Goal: Use online tool/utility: Utilize a website feature to perform a specific function

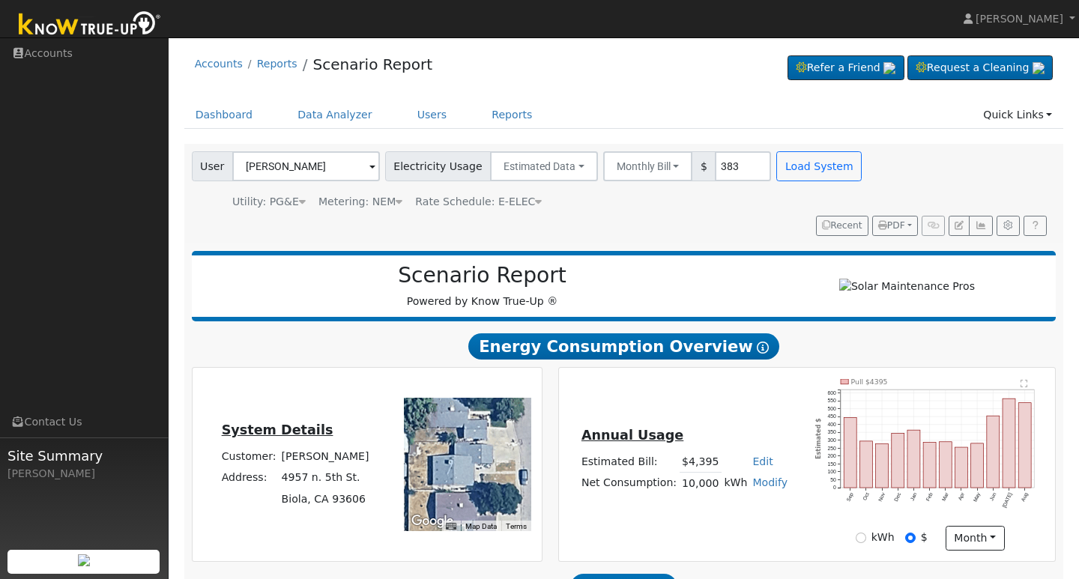
scroll to position [61, 0]
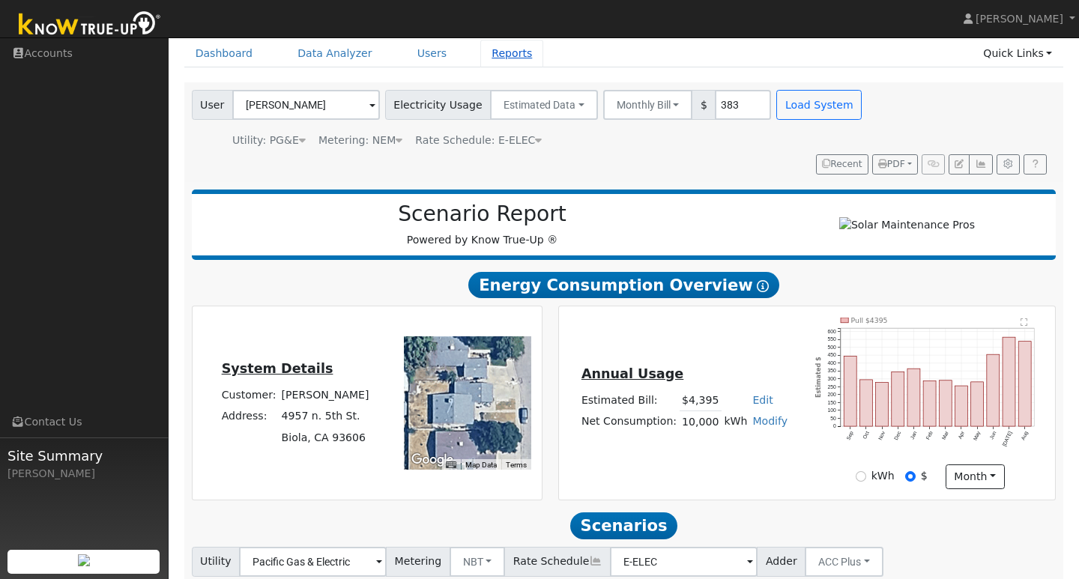
click at [494, 57] on link "Reports" at bounding box center [511, 54] width 63 height 28
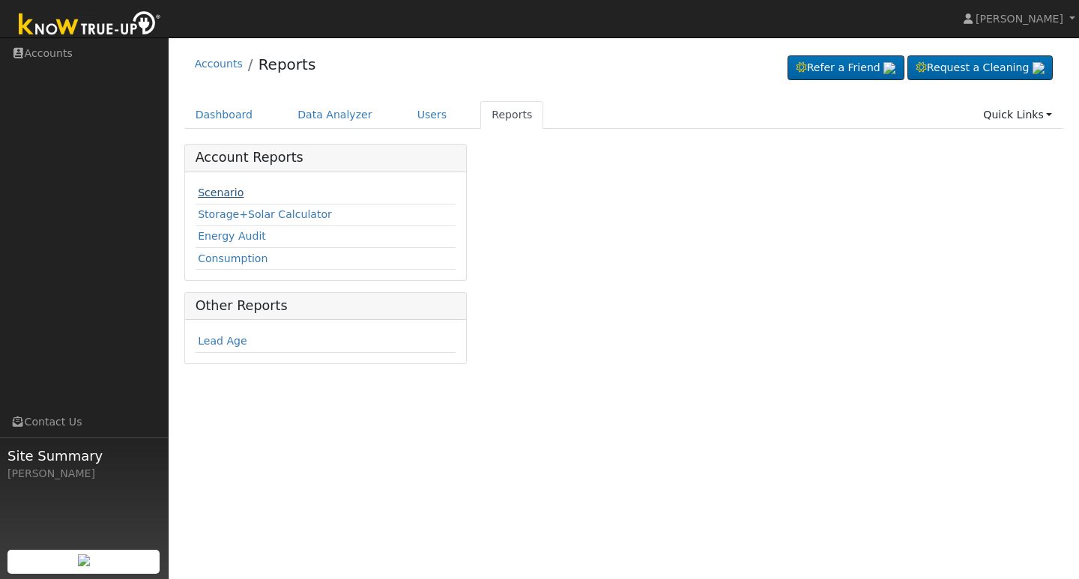
click at [229, 193] on link "Scenario" at bounding box center [221, 193] width 46 height 12
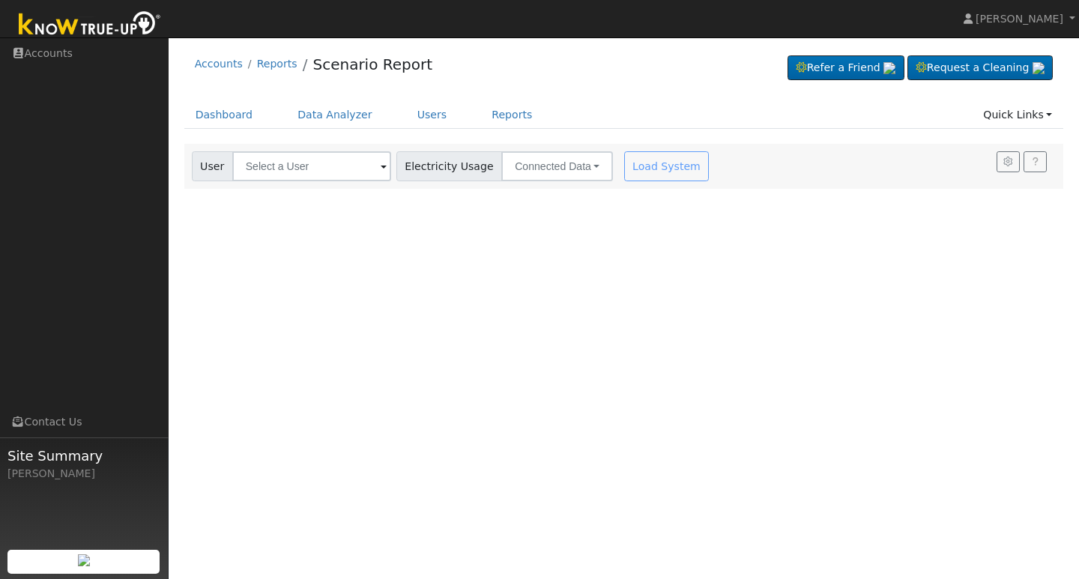
click at [380, 168] on span at bounding box center [383, 167] width 6 height 17
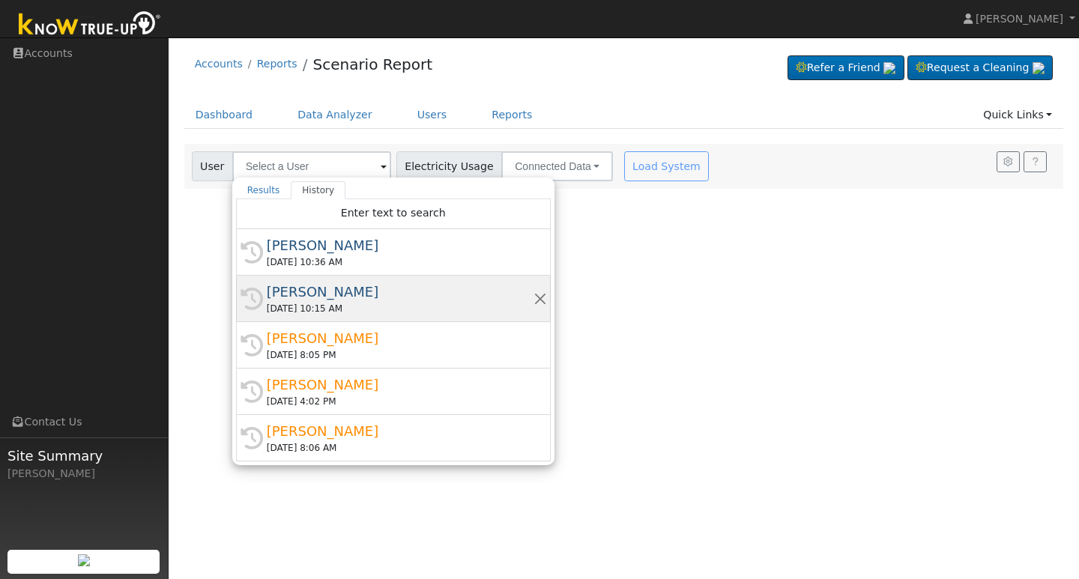
click at [321, 291] on div "[PERSON_NAME]" at bounding box center [400, 292] width 267 height 20
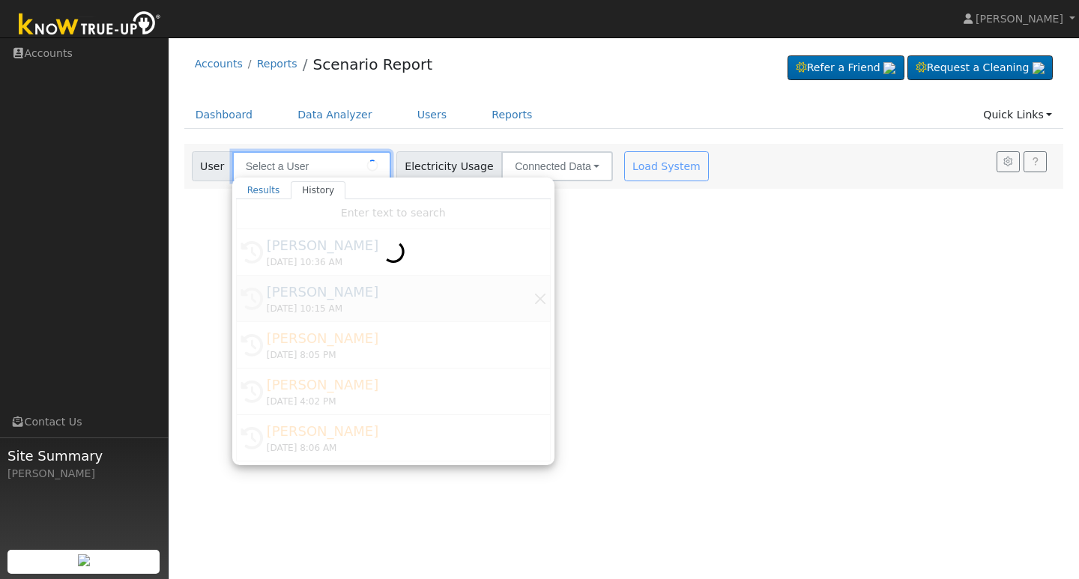
type input "[PERSON_NAME]"
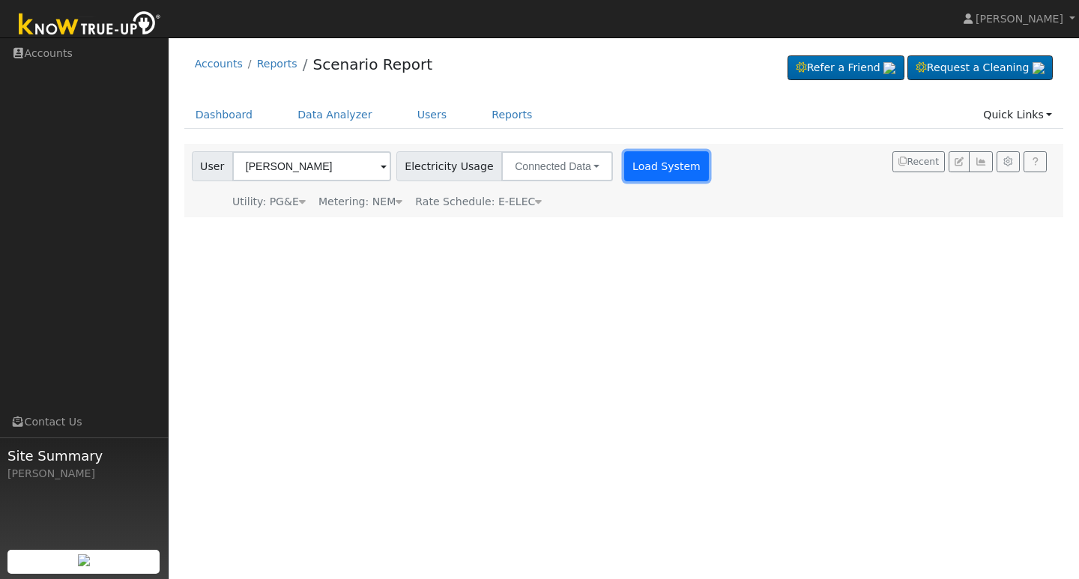
click at [647, 170] on button "Load System" at bounding box center [666, 166] width 85 height 30
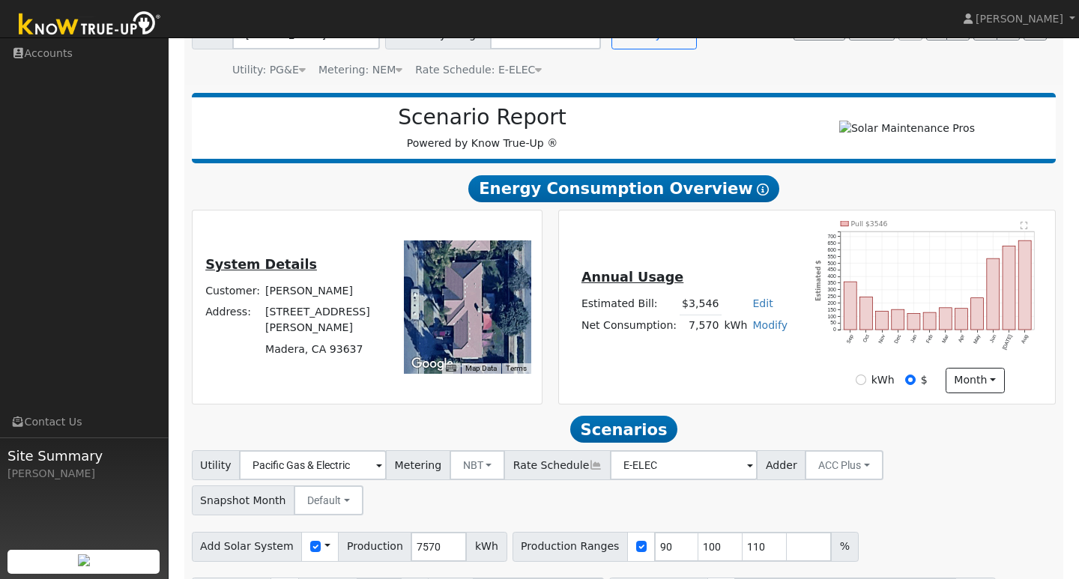
scroll to position [181, 0]
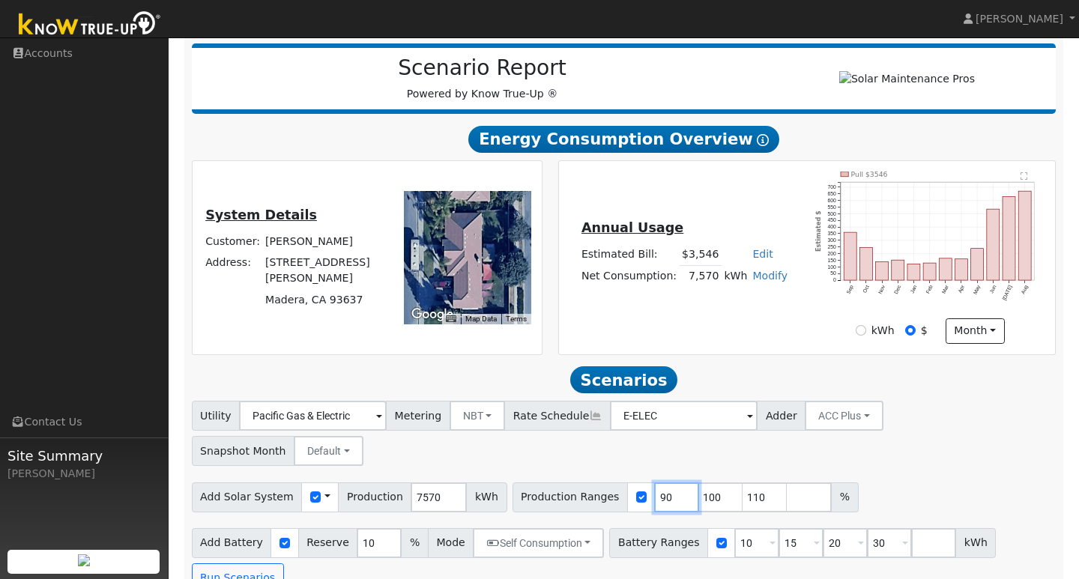
click at [655, 482] on input "90" at bounding box center [676, 497] width 45 height 30
type input "100"
type input "110"
type input "100"
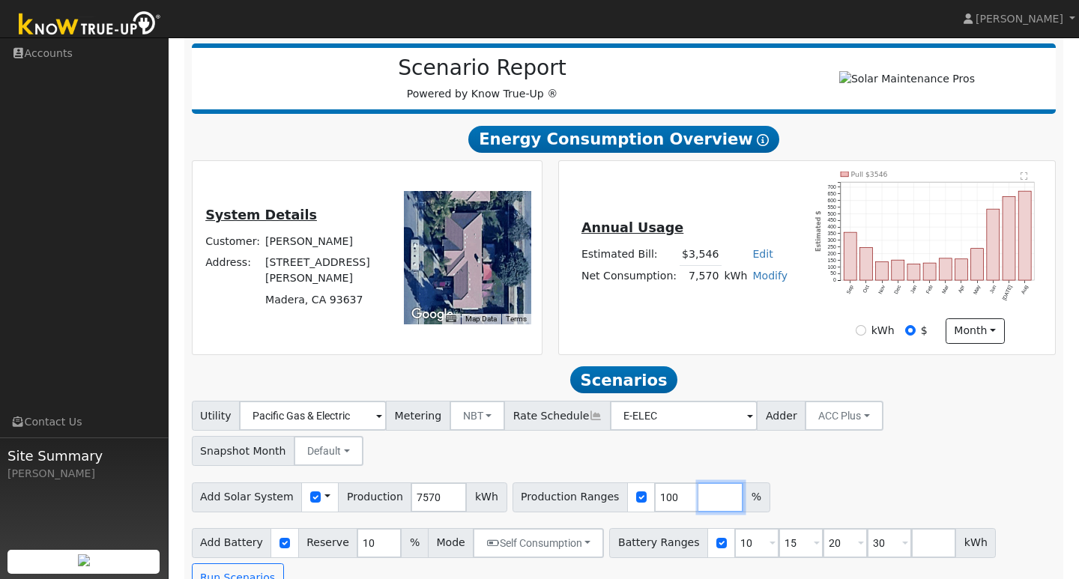
click at [698, 482] on input "number" at bounding box center [720, 497] width 45 height 30
type input "120"
click at [742, 528] on input "10" at bounding box center [756, 543] width 45 height 30
type input "15"
type input "20"
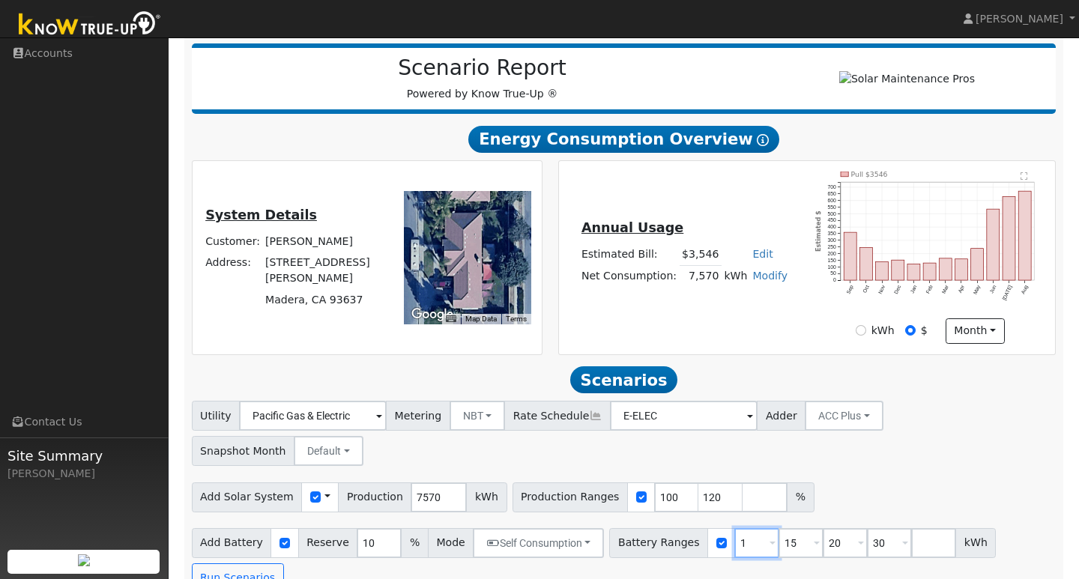
type input "30"
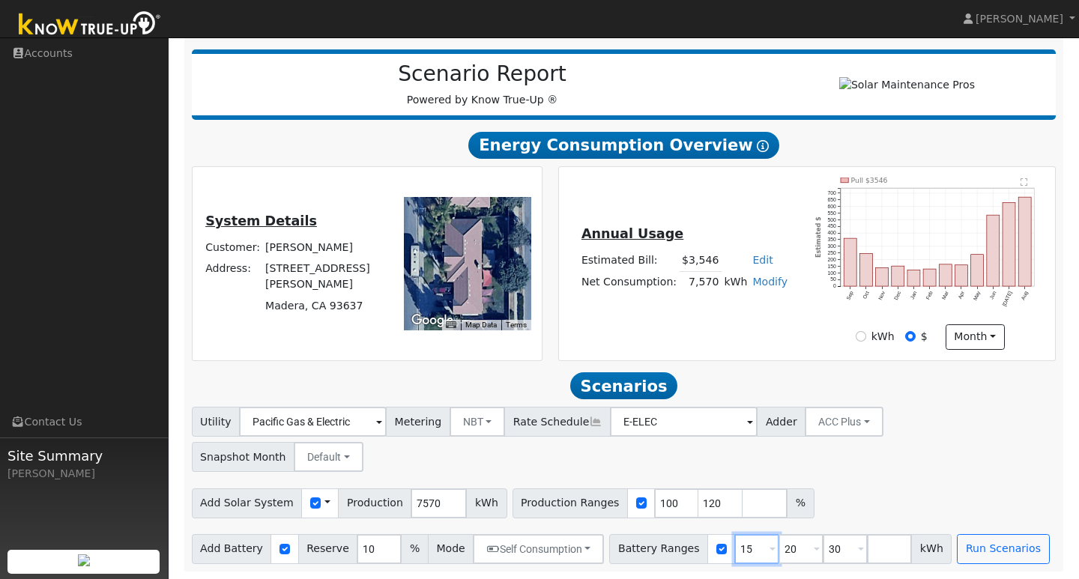
scroll to position [146, 0]
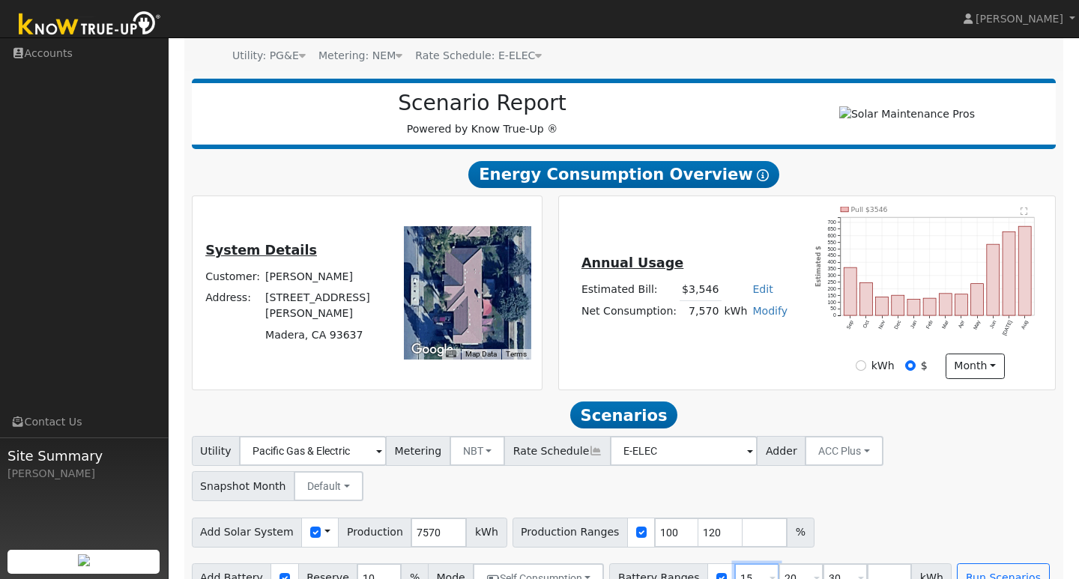
type input "15"
click at [789, 563] on input "20" at bounding box center [800, 578] width 45 height 30
type input "30"
type input "3"
click at [906, 563] on button "Run Scenarios" at bounding box center [914, 578] width 92 height 30
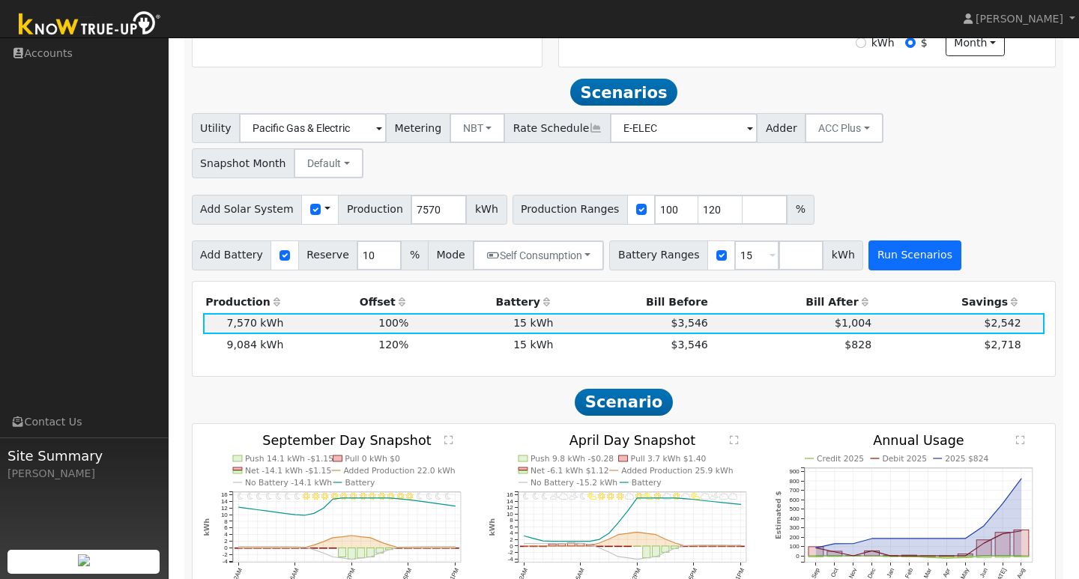
scroll to position [509, 0]
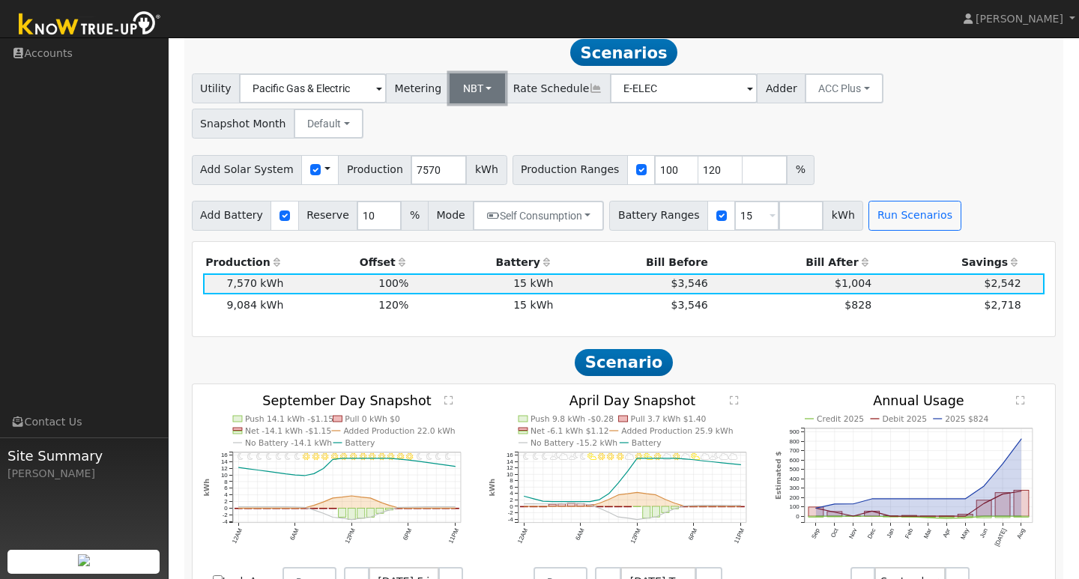
click at [469, 91] on button "NBT" at bounding box center [477, 88] width 56 height 30
click at [518, 61] on h2 "Scenarios Scenario" at bounding box center [624, 53] width 864 height 28
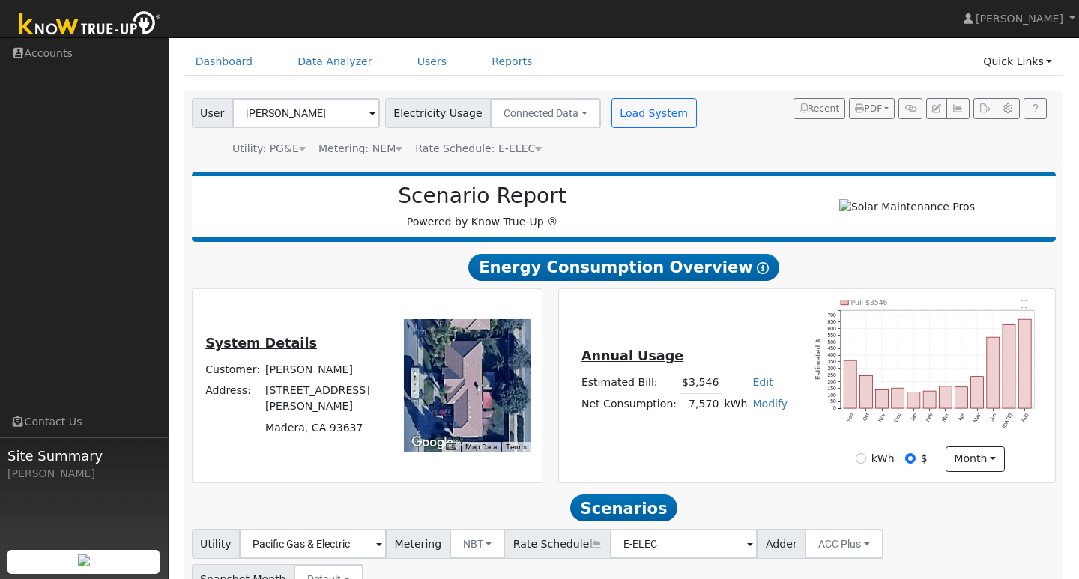
scroll to position [0, 0]
